Goal: Book appointment/travel/reservation

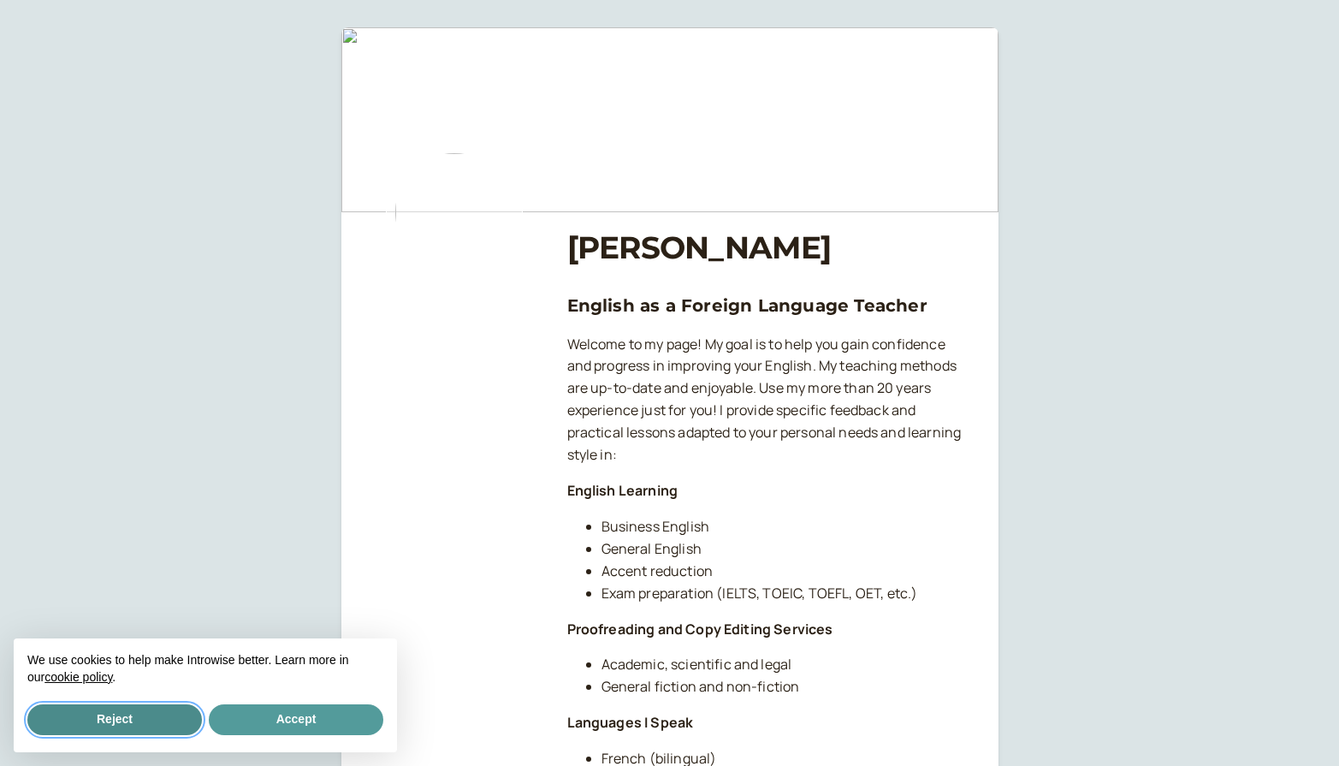
click at [122, 720] on button "Reject" at bounding box center [114, 719] width 175 height 31
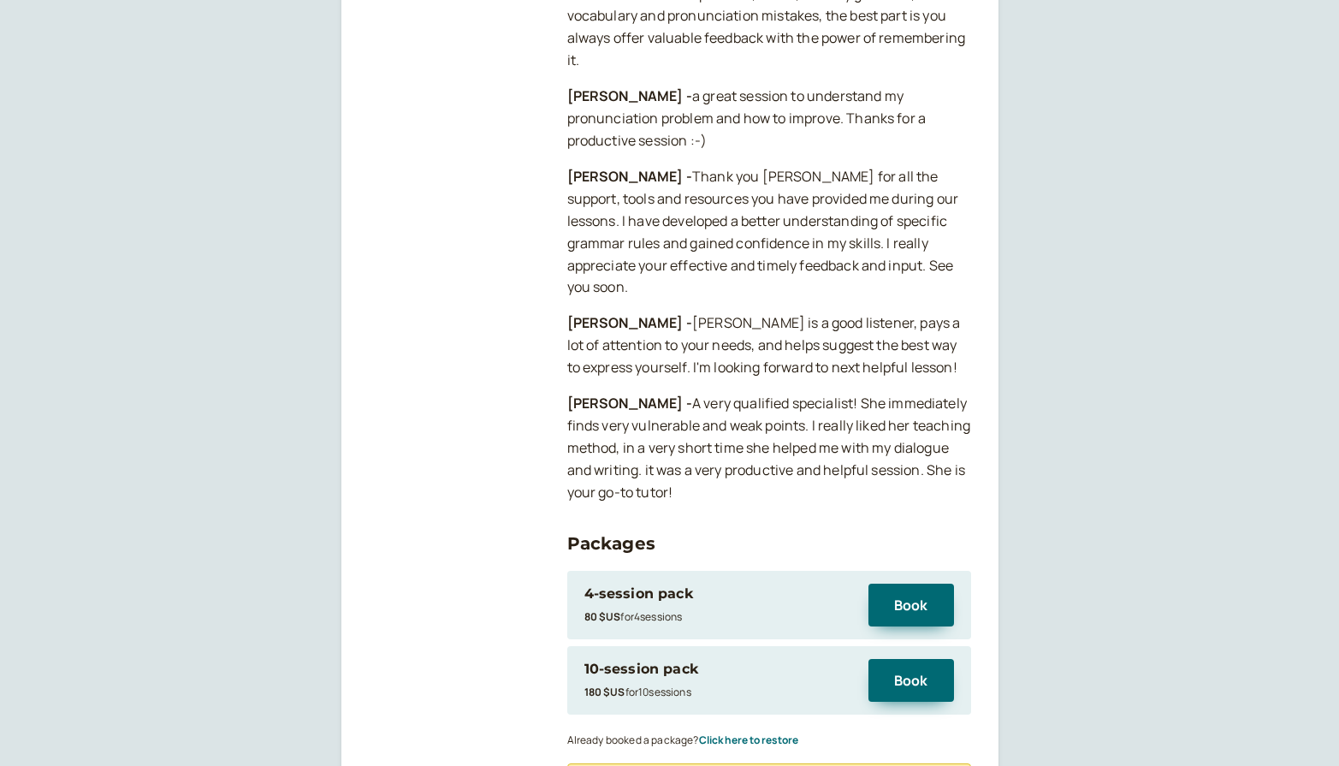
scroll to position [1514, 0]
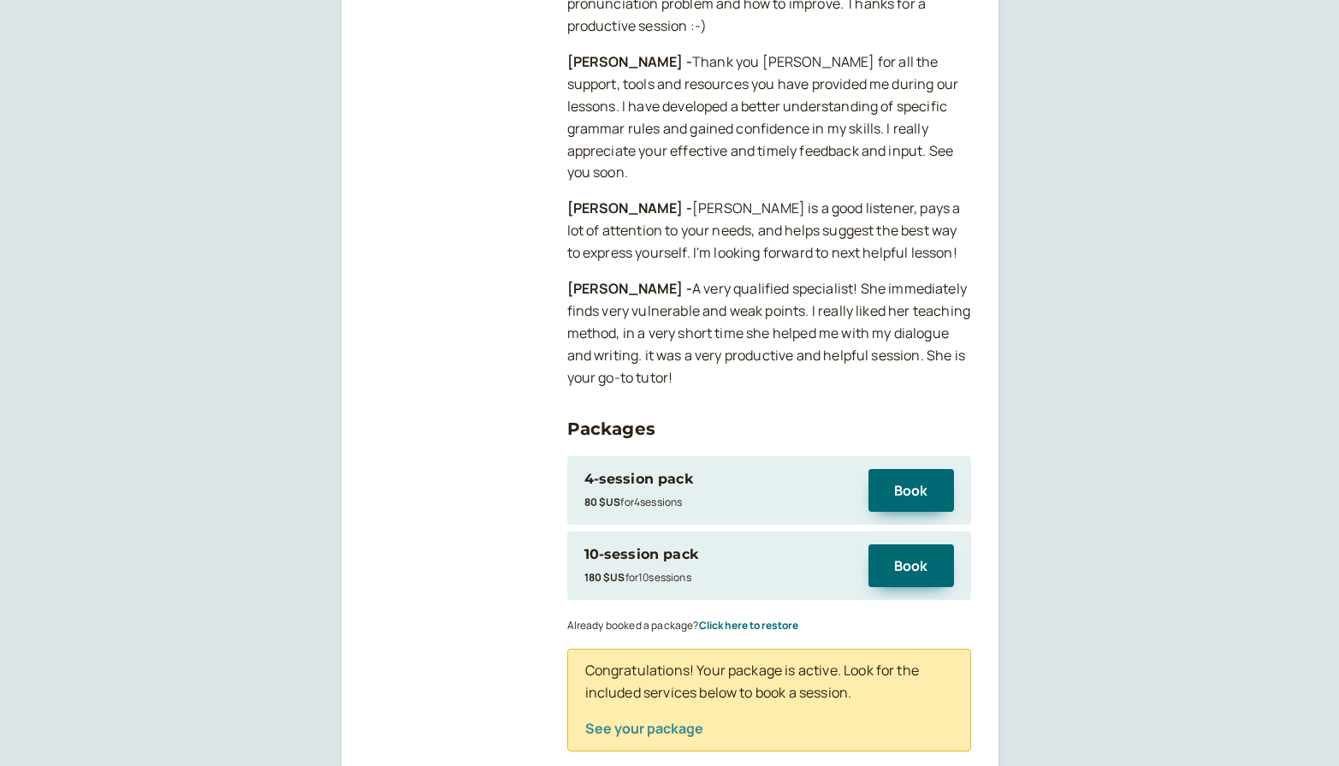
click at [598, 721] on button "See your package" at bounding box center [644, 728] width 118 height 15
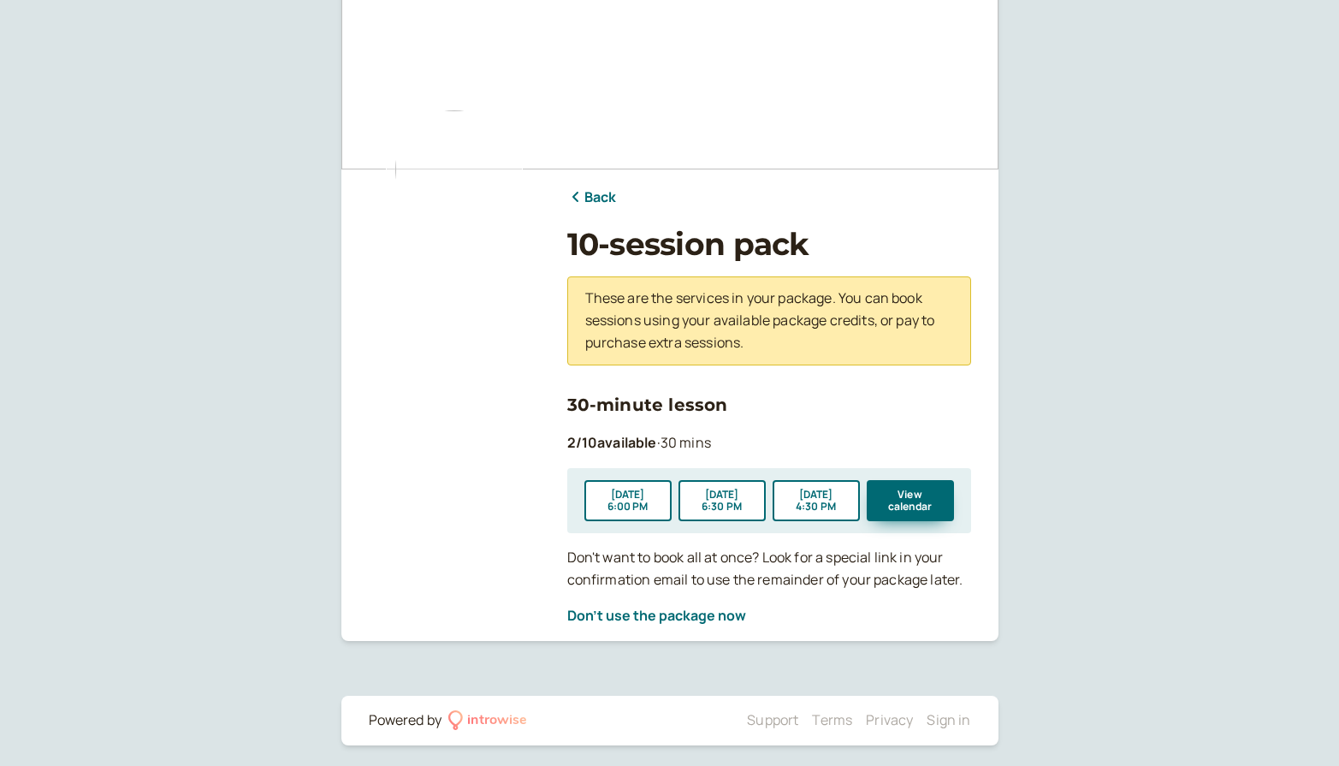
scroll to position [42, 0]
click at [908, 497] on button "View calendar" at bounding box center [910, 501] width 87 height 41
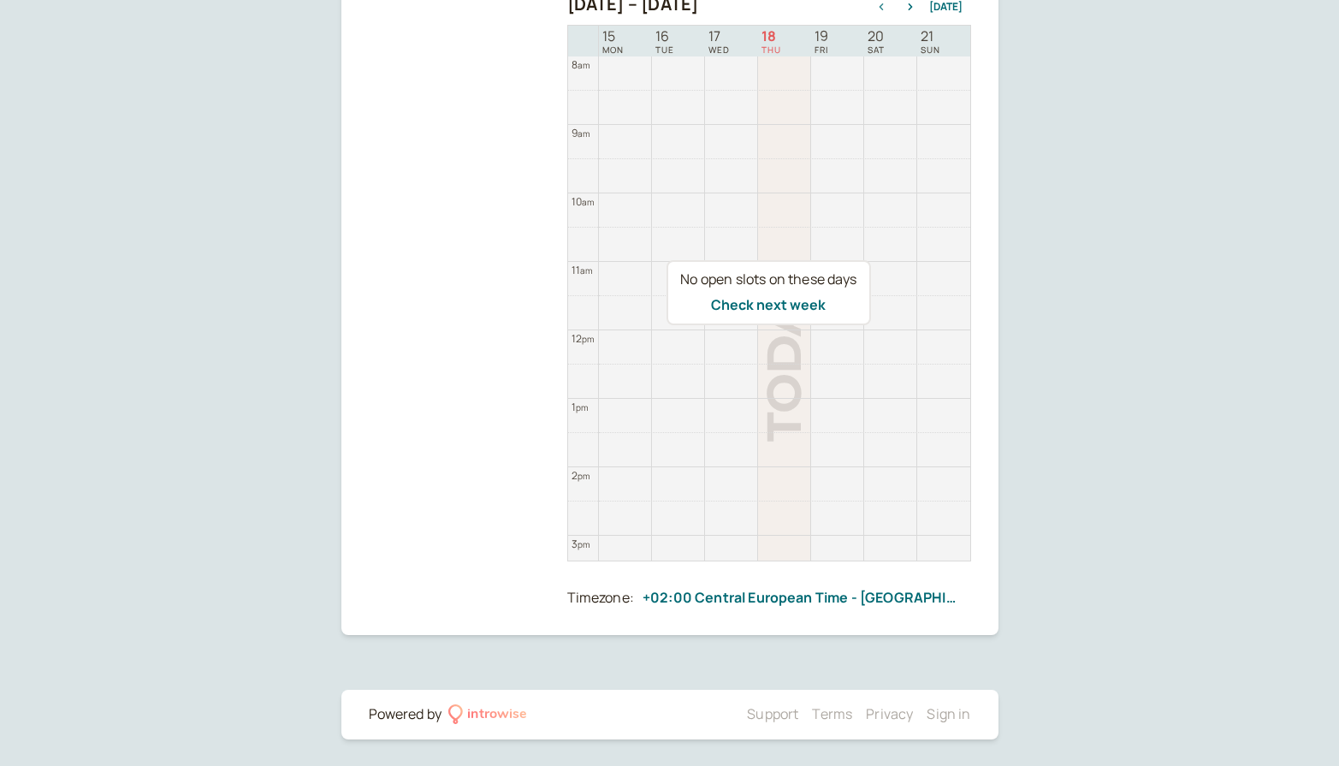
scroll to position [348, 0]
click at [789, 472] on div "No open slots on these days Check next week" at bounding box center [769, 294] width 404 height 537
click at [761, 307] on button "Check next week" at bounding box center [768, 305] width 115 height 15
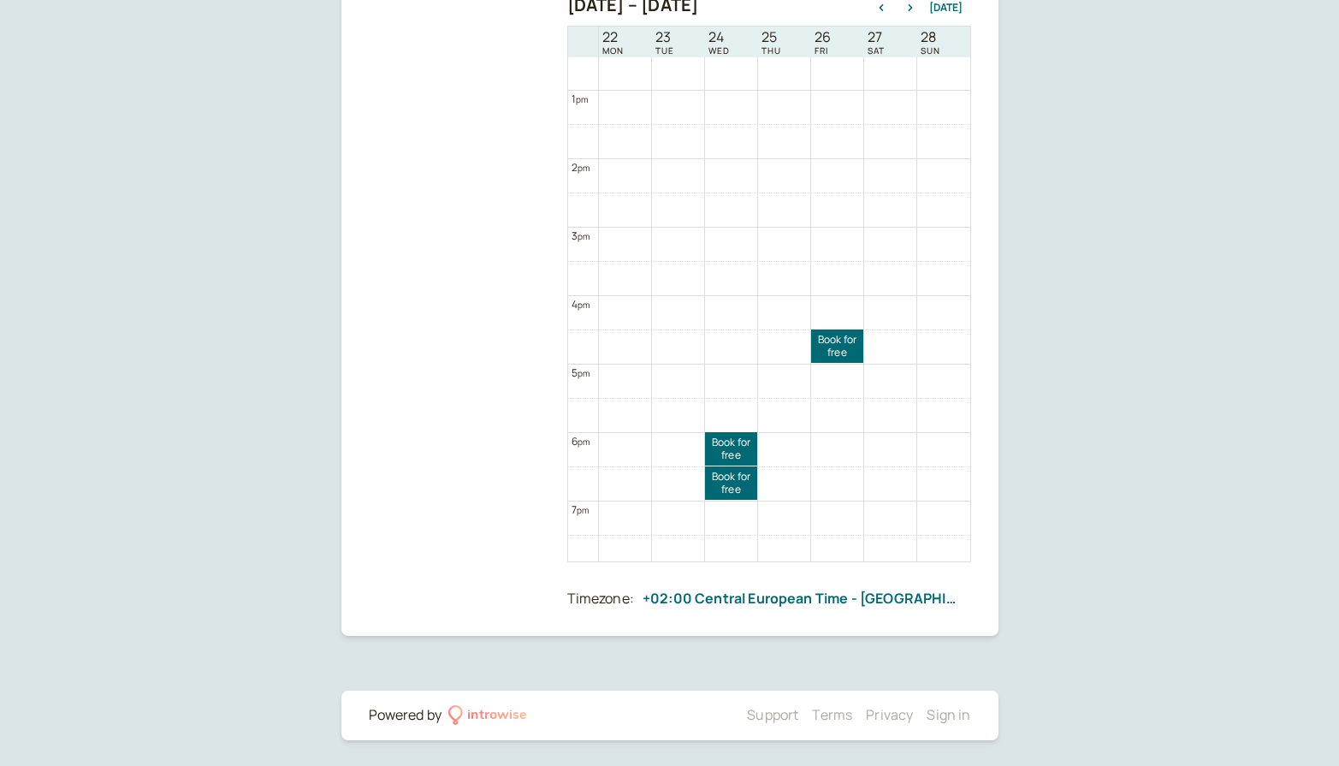
scroll to position [878, 0]
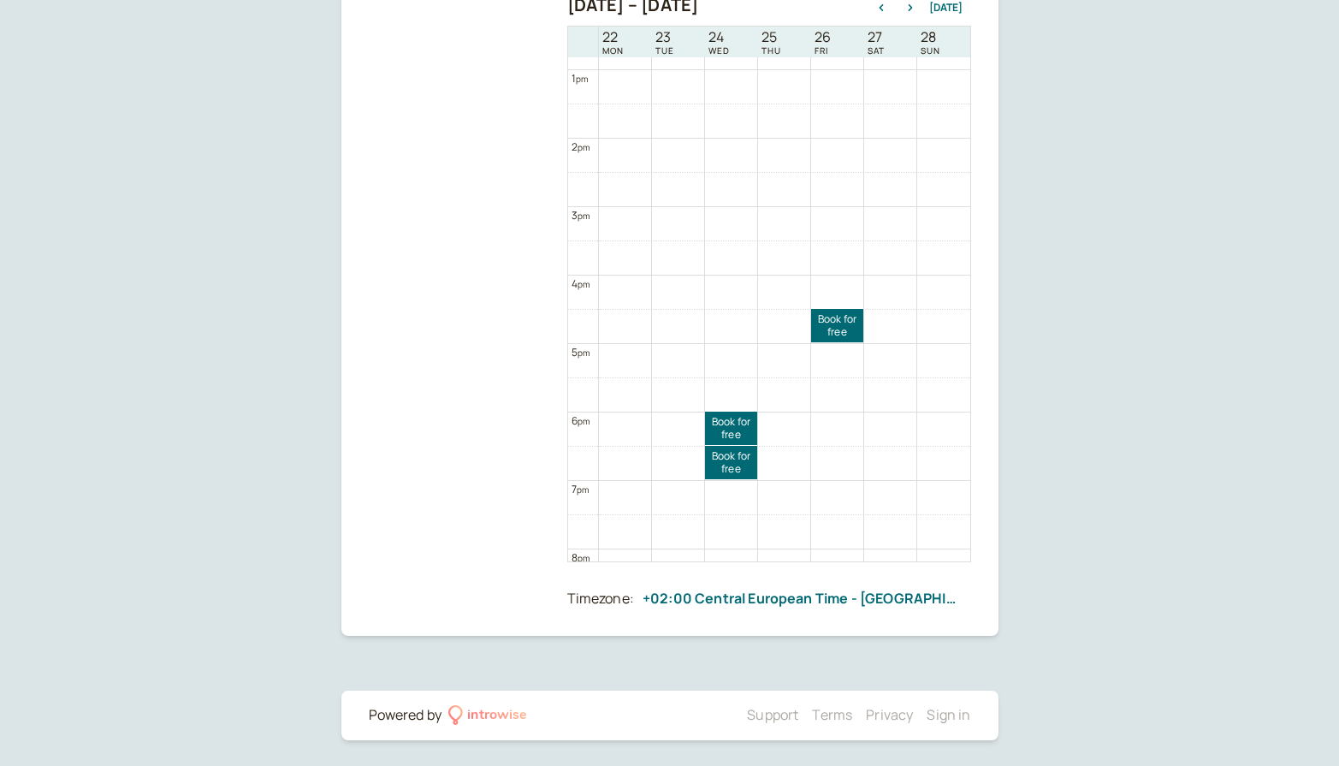
click at [198, 516] on div "Back 30-minute lesson Sep 22 – Sep 29, 2025 Today 22 MON 23 TUE 24 WED 25 THU 2…" at bounding box center [669, 210] width 1339 height 1116
